Goal: Register for event/course

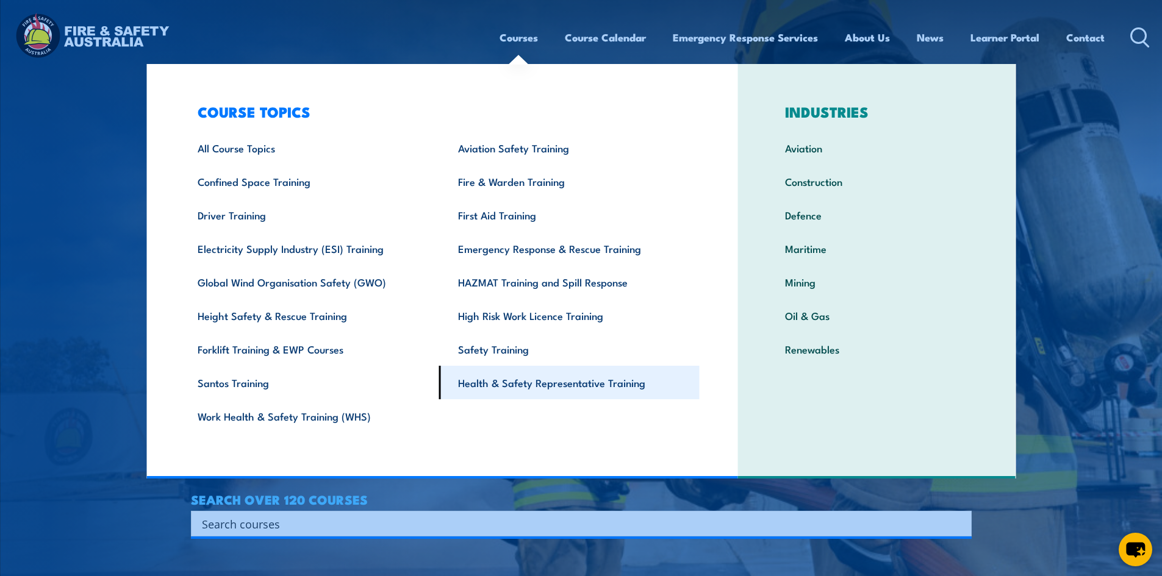
click at [497, 376] on link "Health & Safety Representative Training" at bounding box center [569, 383] width 260 height 34
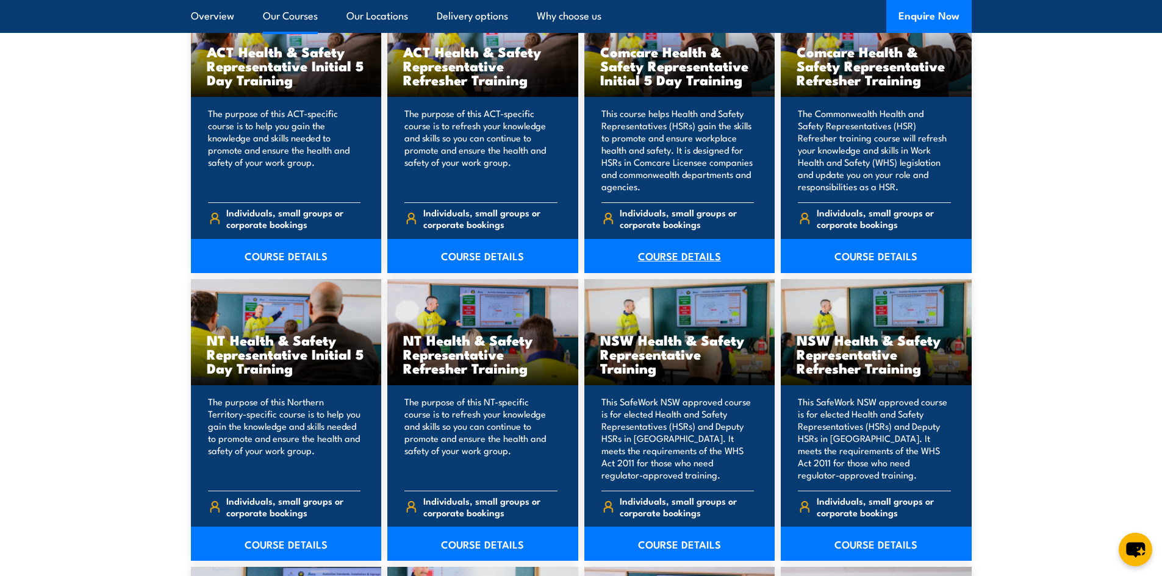
scroll to position [976, 0]
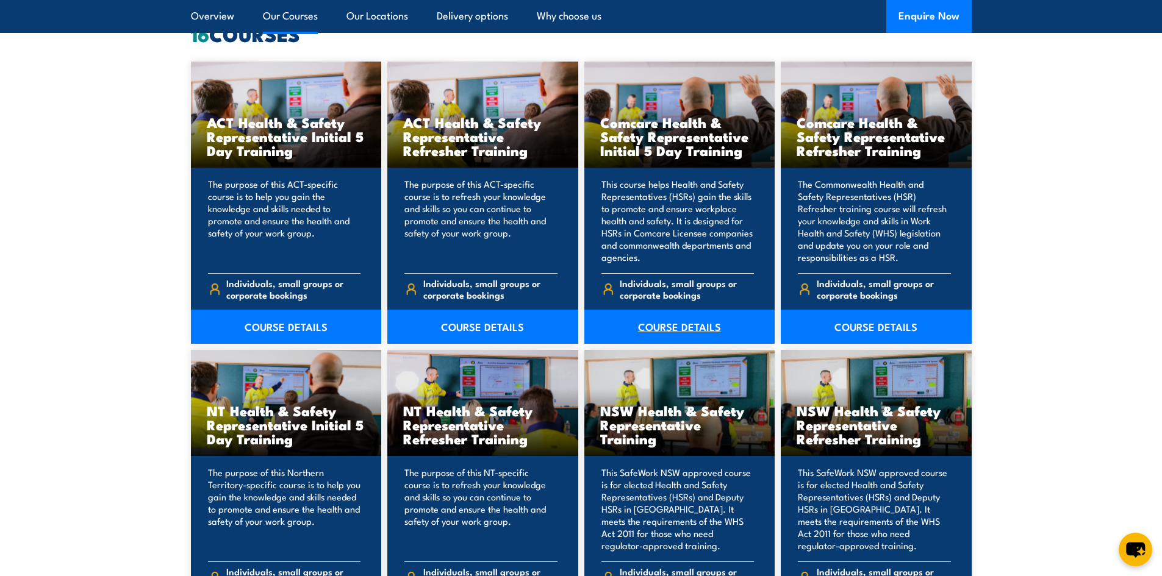
click at [655, 323] on link "COURSE DETAILS" at bounding box center [679, 327] width 191 height 34
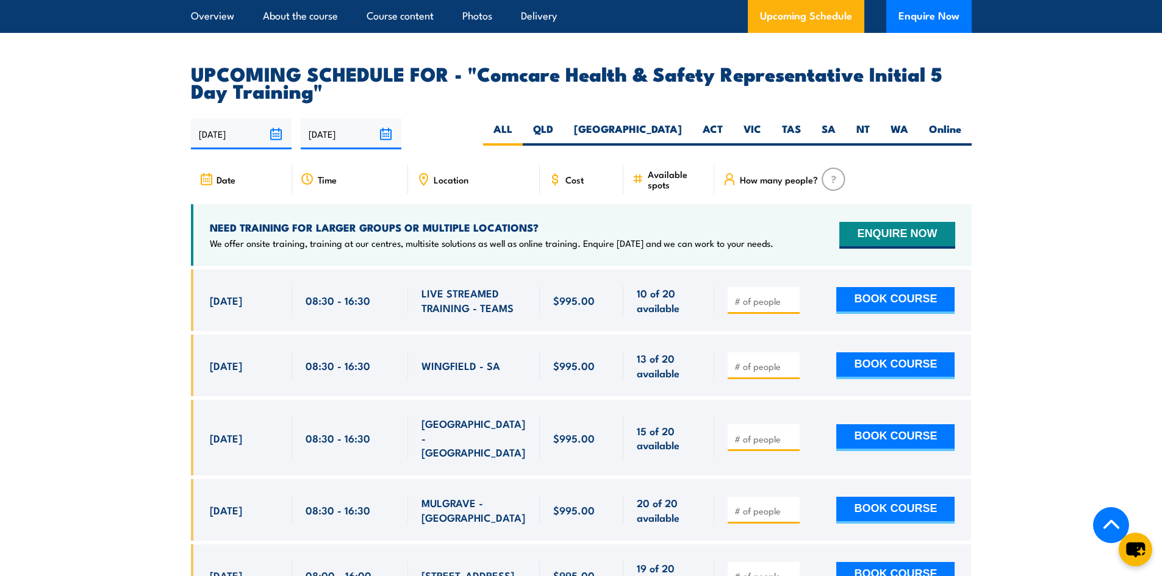
scroll to position [2013, 0]
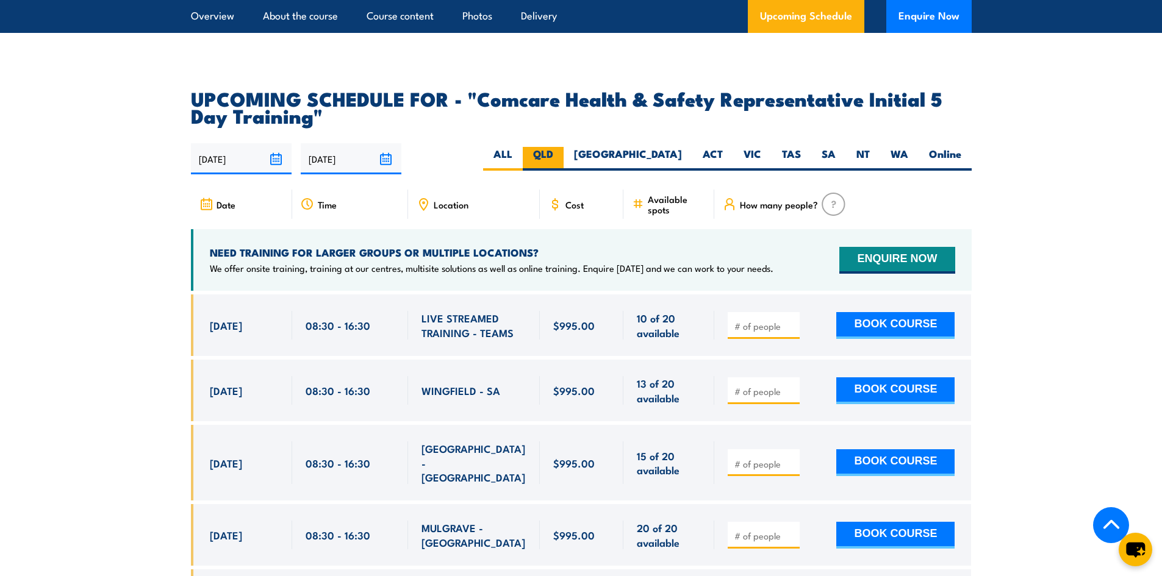
click at [564, 151] on label "QLD" at bounding box center [543, 159] width 41 height 24
click at [561, 151] on input "QLD" at bounding box center [557, 151] width 8 height 8
radio input "true"
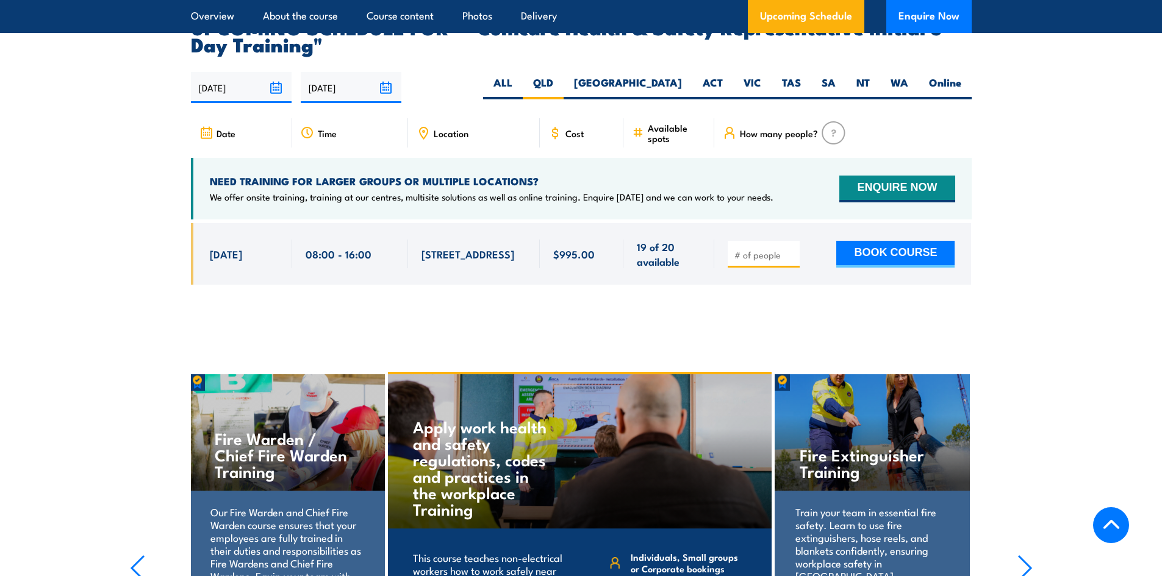
scroll to position [2084, 0]
click at [107, 169] on section "UPCOMING SCHEDULE FOR - "Comcare Health & Safety Representative Initial 5 Day T…" at bounding box center [581, 160] width 1162 height 285
